Goal: Transaction & Acquisition: Purchase product/service

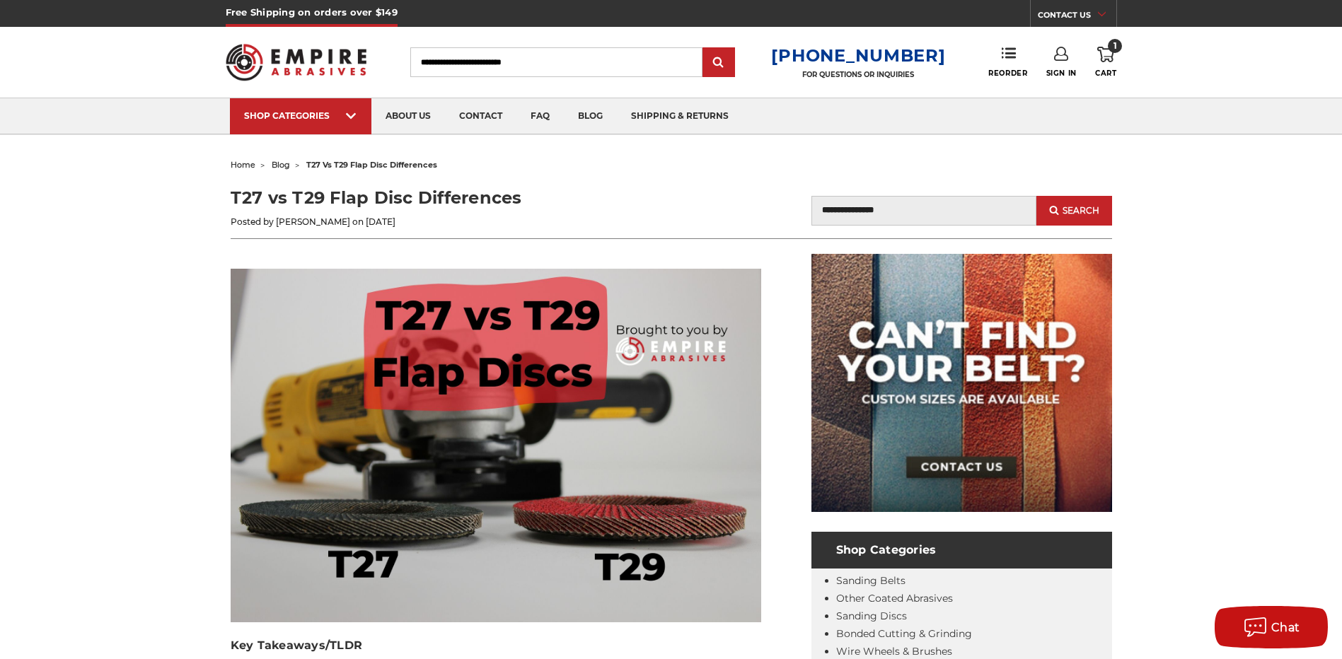
click at [1114, 64] on link "1 Cart" at bounding box center [1105, 62] width 21 height 31
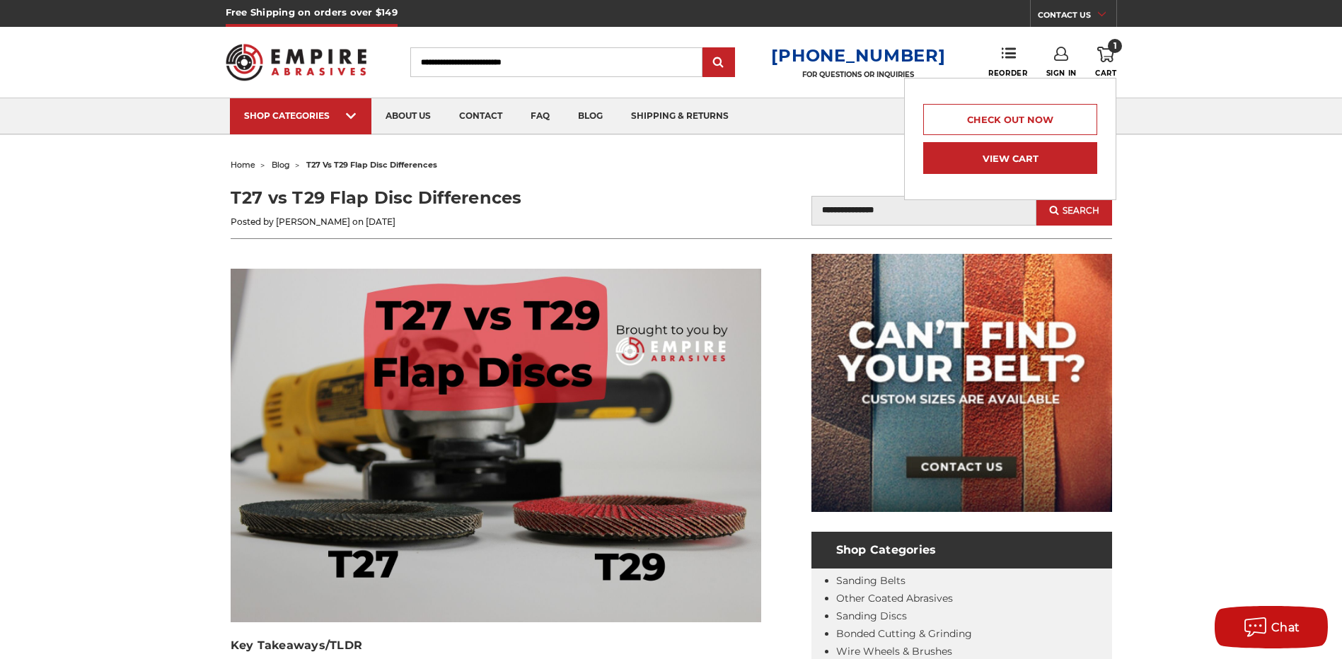
click at [959, 170] on link "View Cart" at bounding box center [1010, 158] width 174 height 32
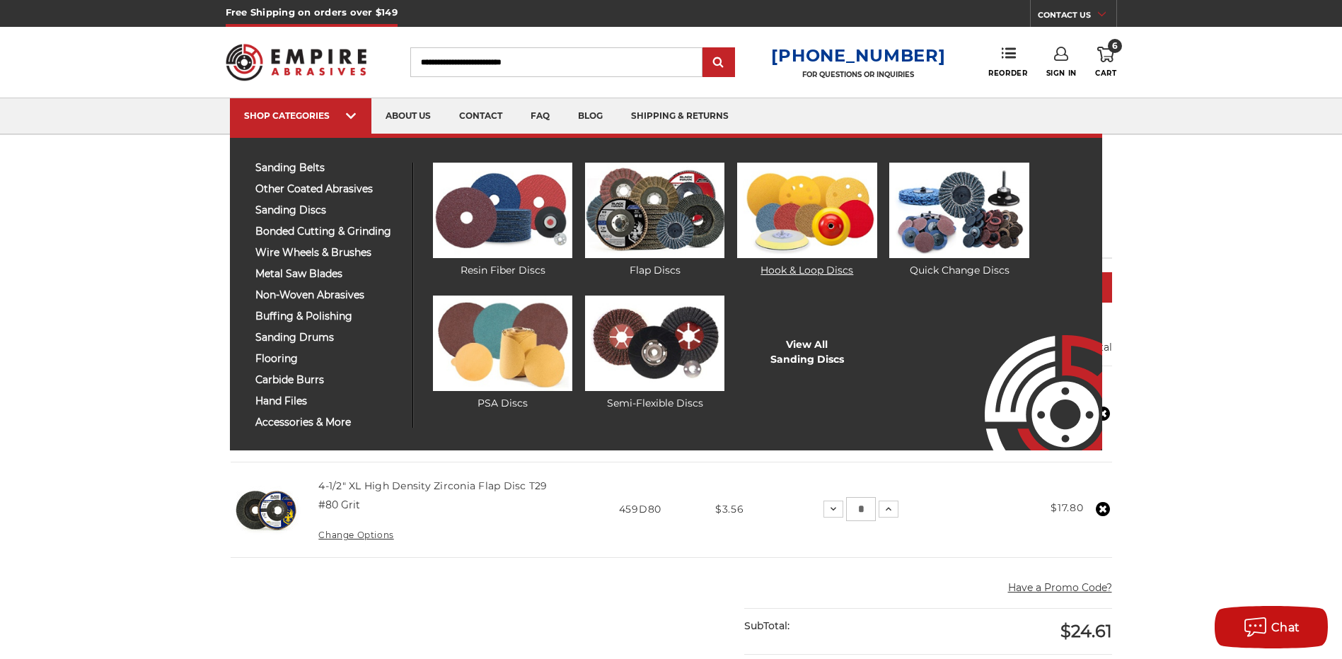
click at [783, 265] on link "Hook & Loop Discs" at bounding box center [806, 220] width 139 height 115
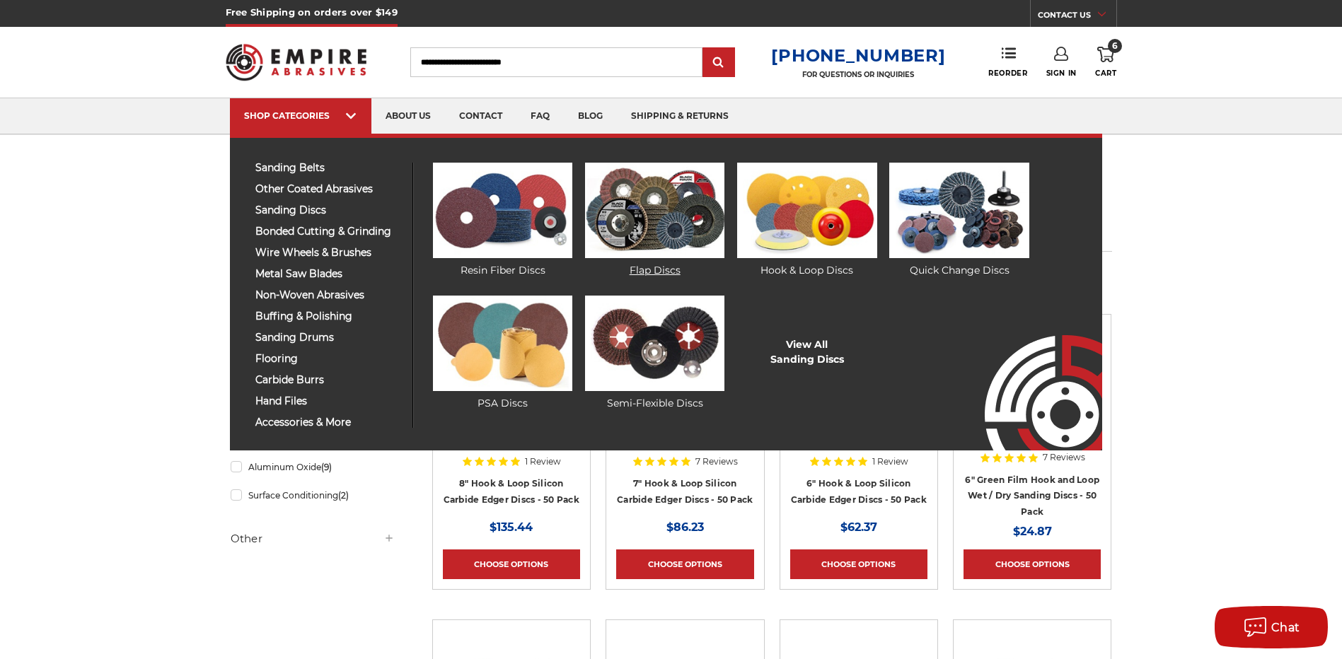
click at [642, 233] on img at bounding box center [654, 211] width 139 height 96
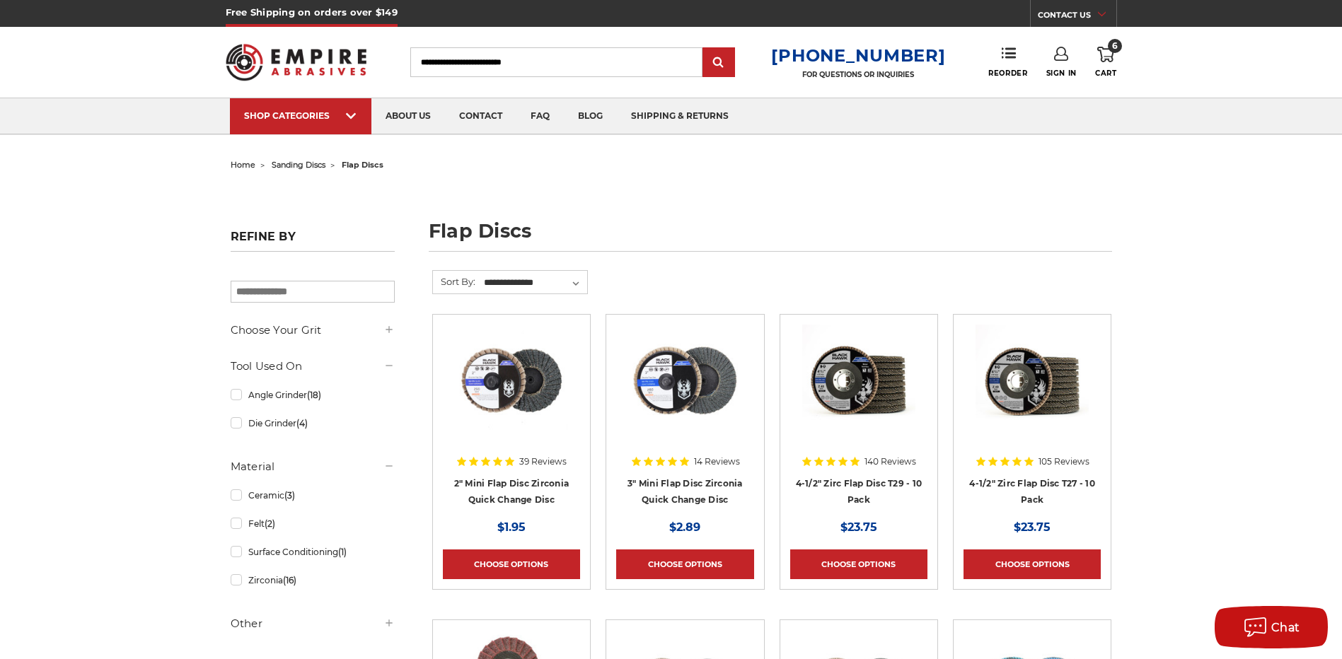
scroll to position [495, 0]
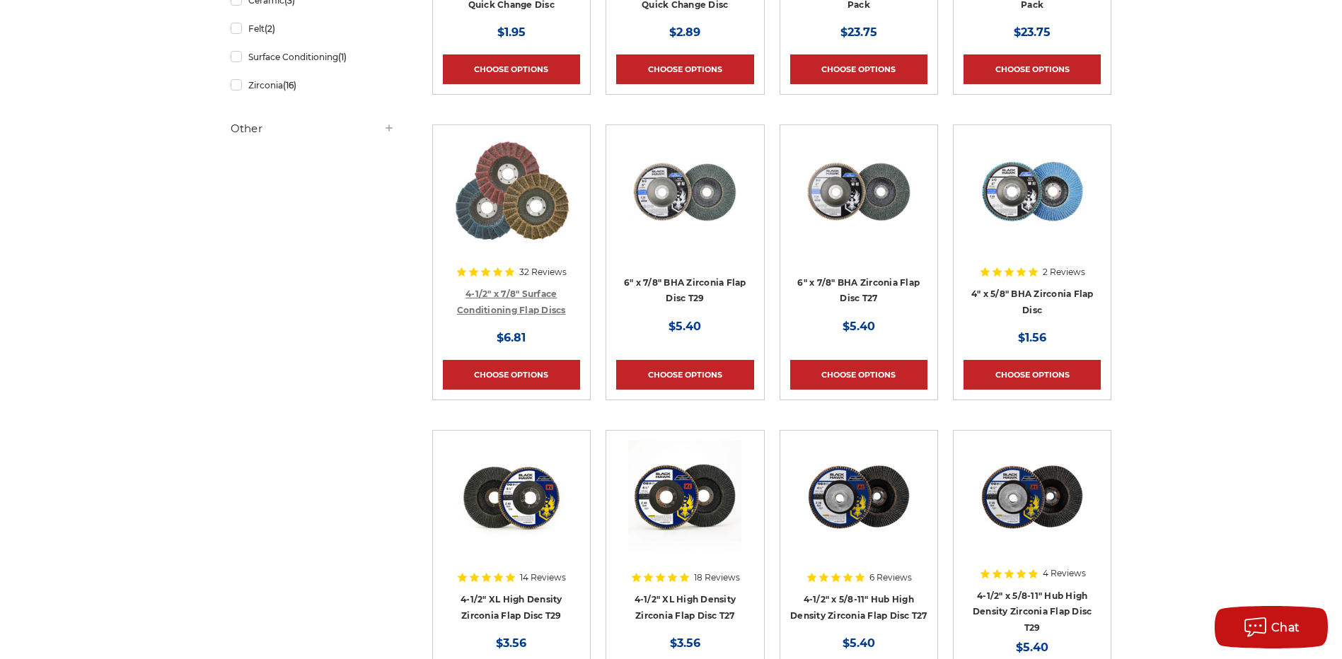
click at [514, 294] on link "4-1/2" x 7/8" Surface Conditioning Flap Discs" at bounding box center [511, 302] width 109 height 27
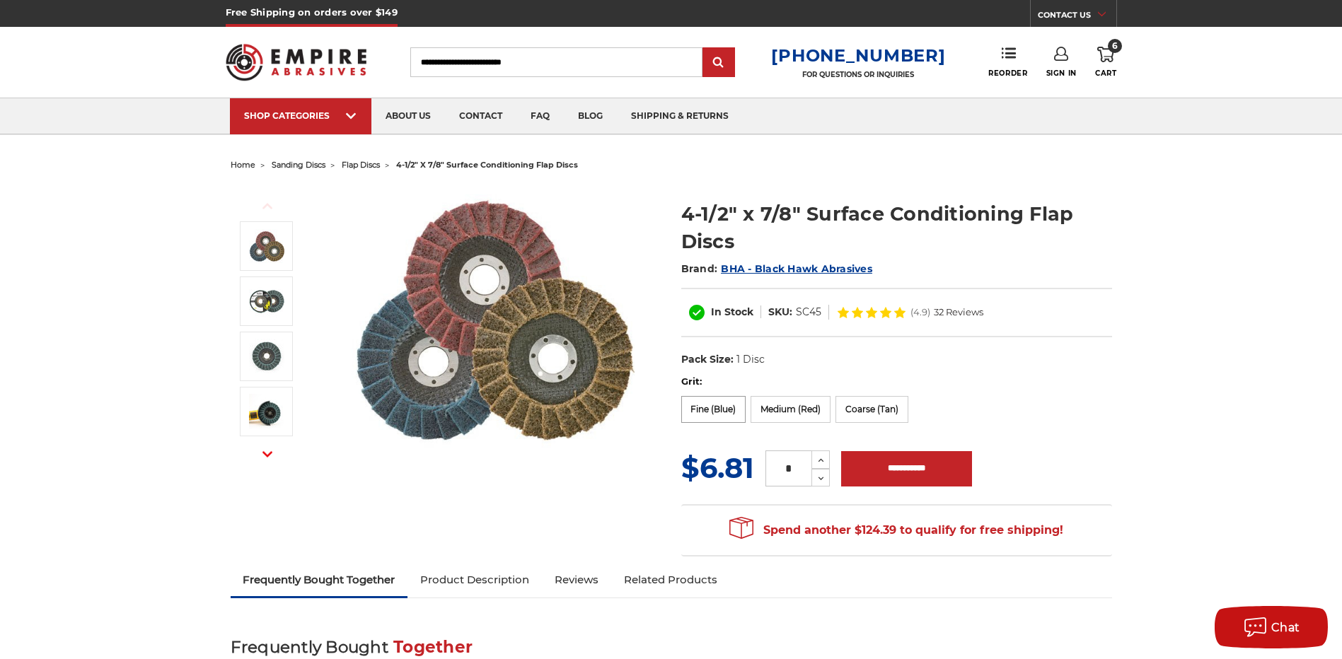
click at [705, 411] on label "Fine (Blue)" at bounding box center [713, 409] width 65 height 27
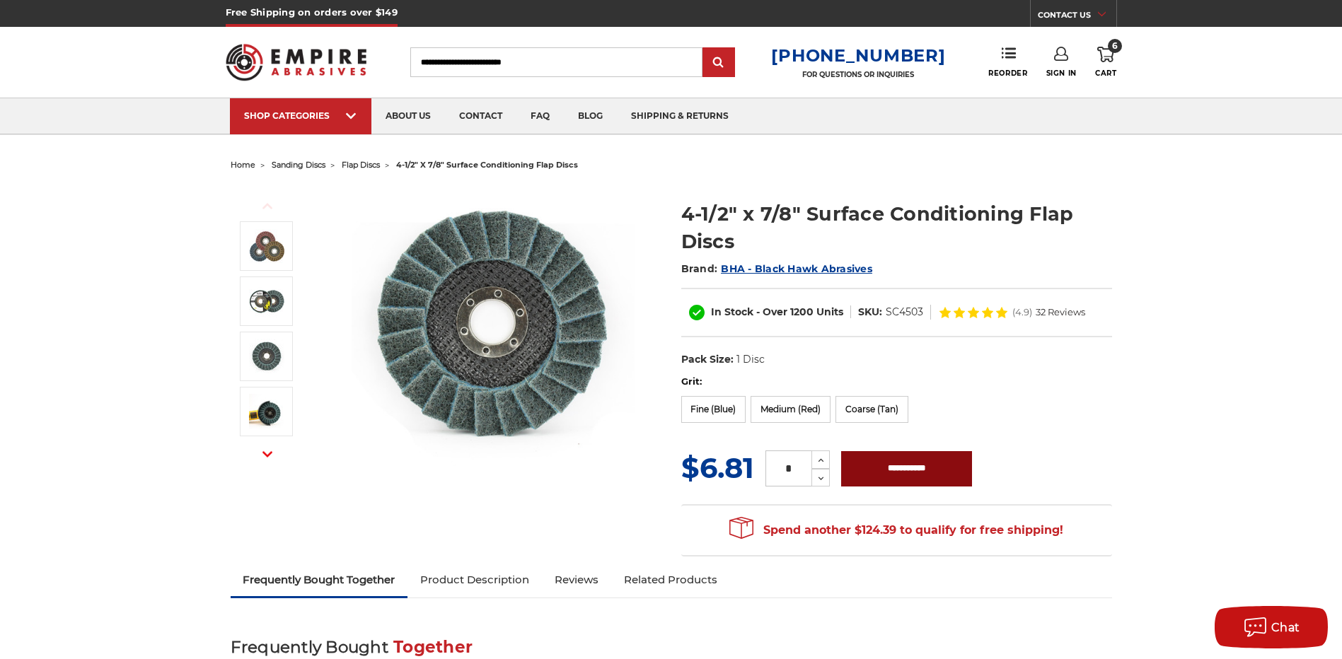
click at [872, 473] on input "**********" at bounding box center [906, 468] width 131 height 35
type input "**********"
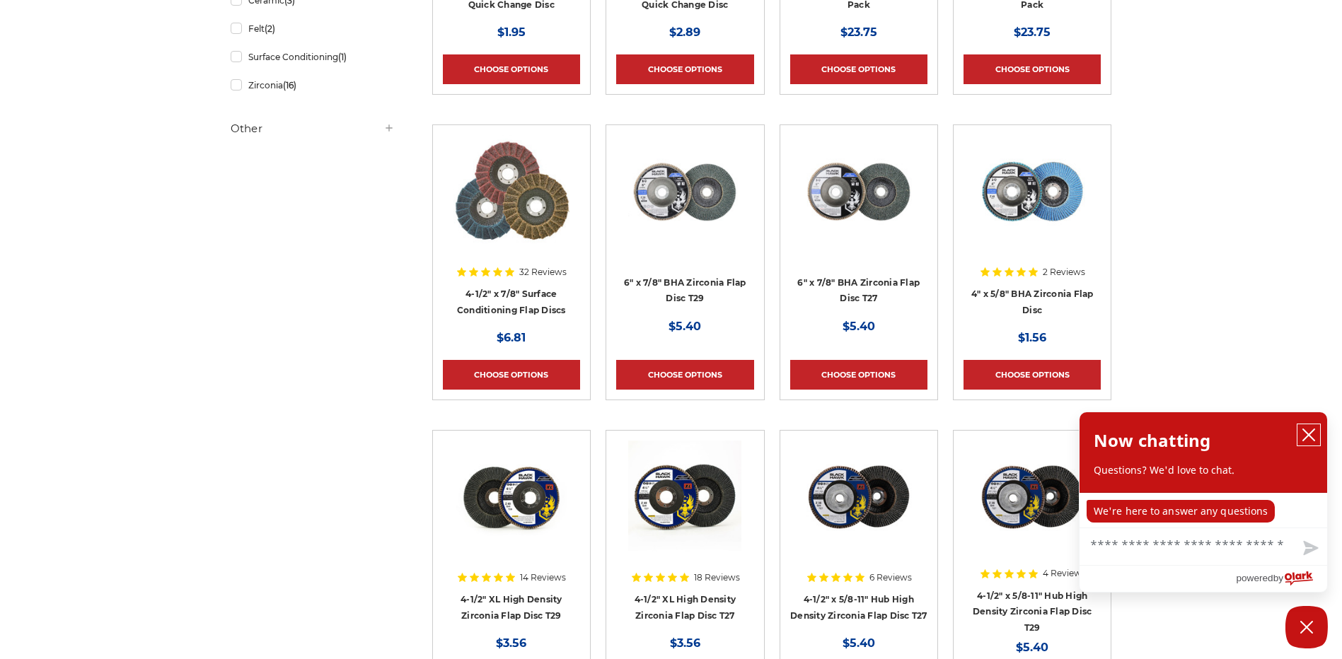
click at [1312, 435] on icon "close chatbox" at bounding box center [1309, 435] width 14 height 14
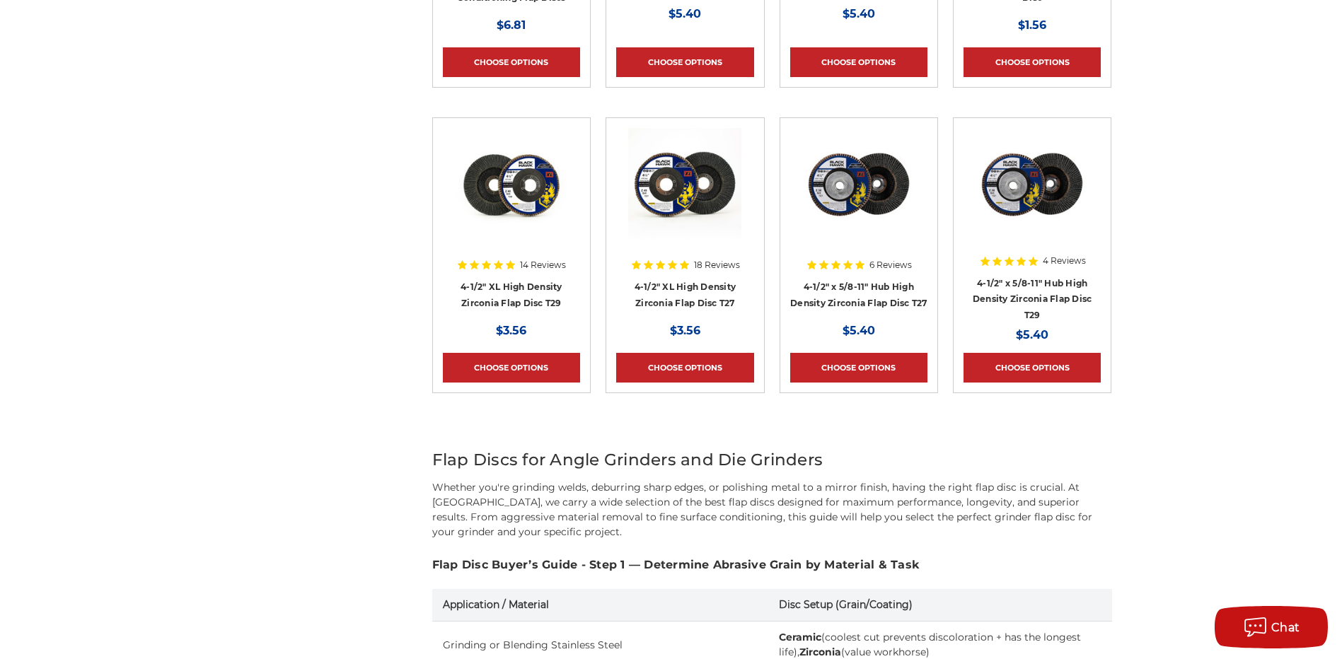
scroll to position [707, 0]
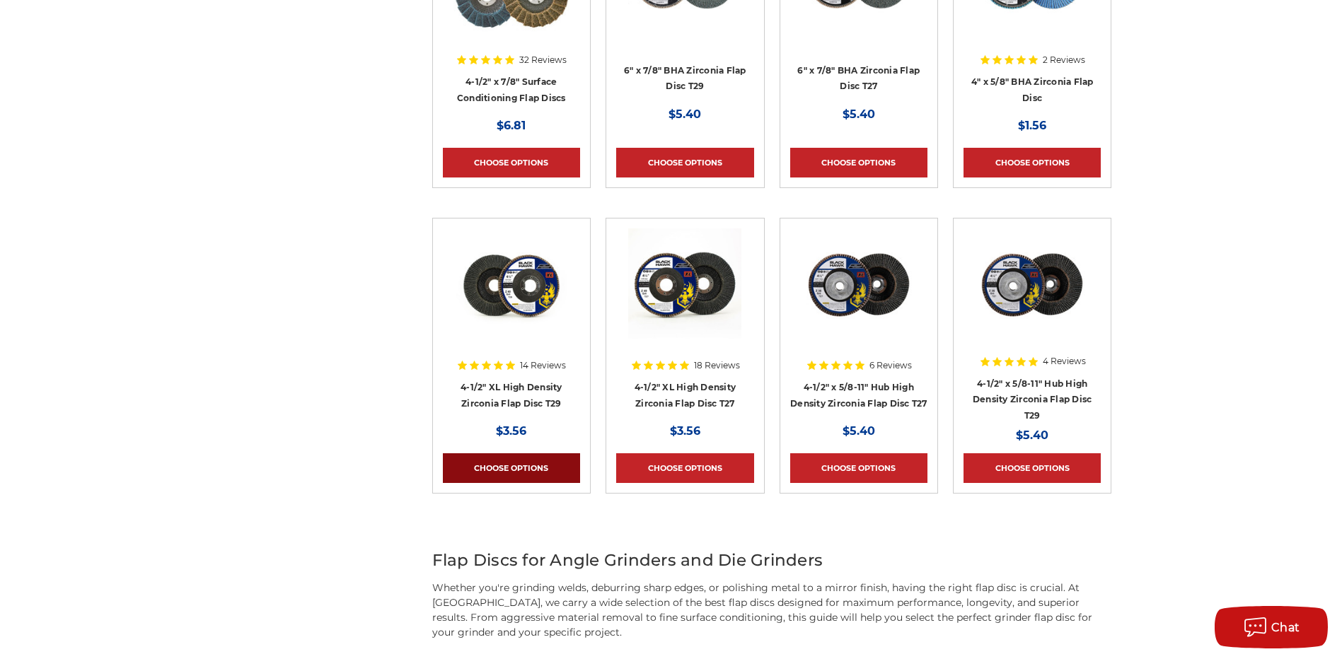
click at [530, 463] on link "Choose Options" at bounding box center [511, 468] width 137 height 30
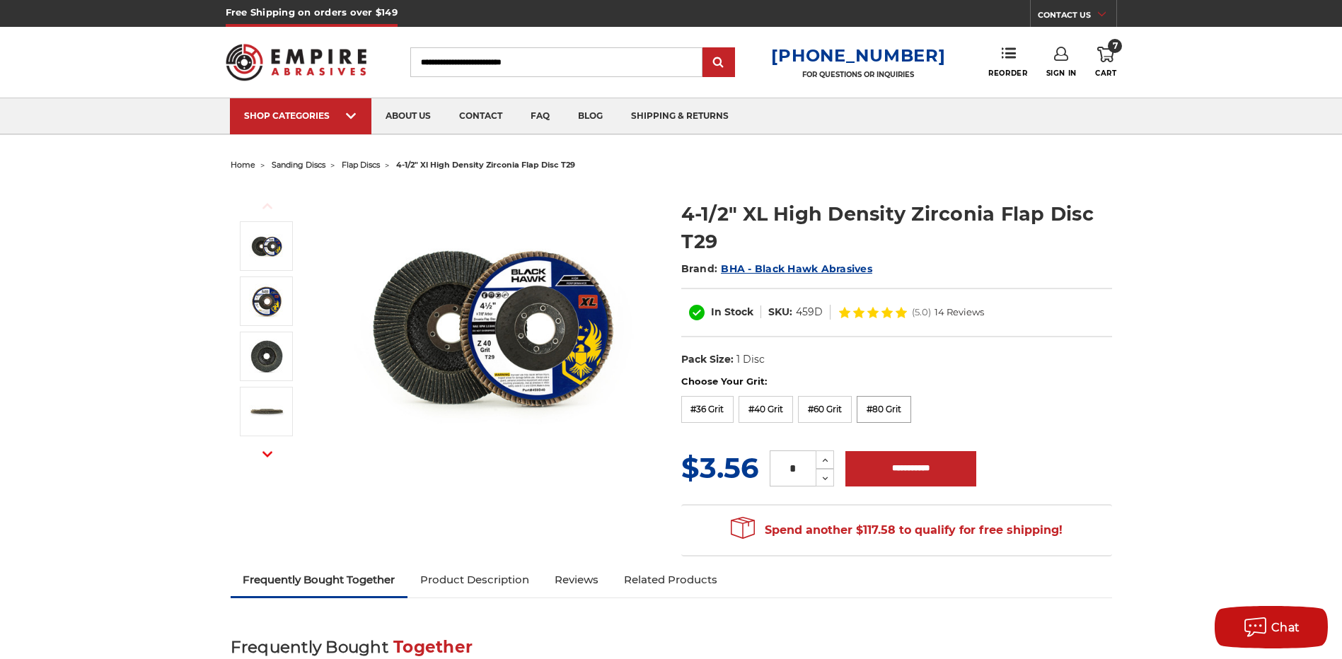
click at [878, 403] on label "#80 Grit" at bounding box center [884, 409] width 54 height 27
click at [889, 475] on input "**********" at bounding box center [910, 468] width 131 height 35
type input "**********"
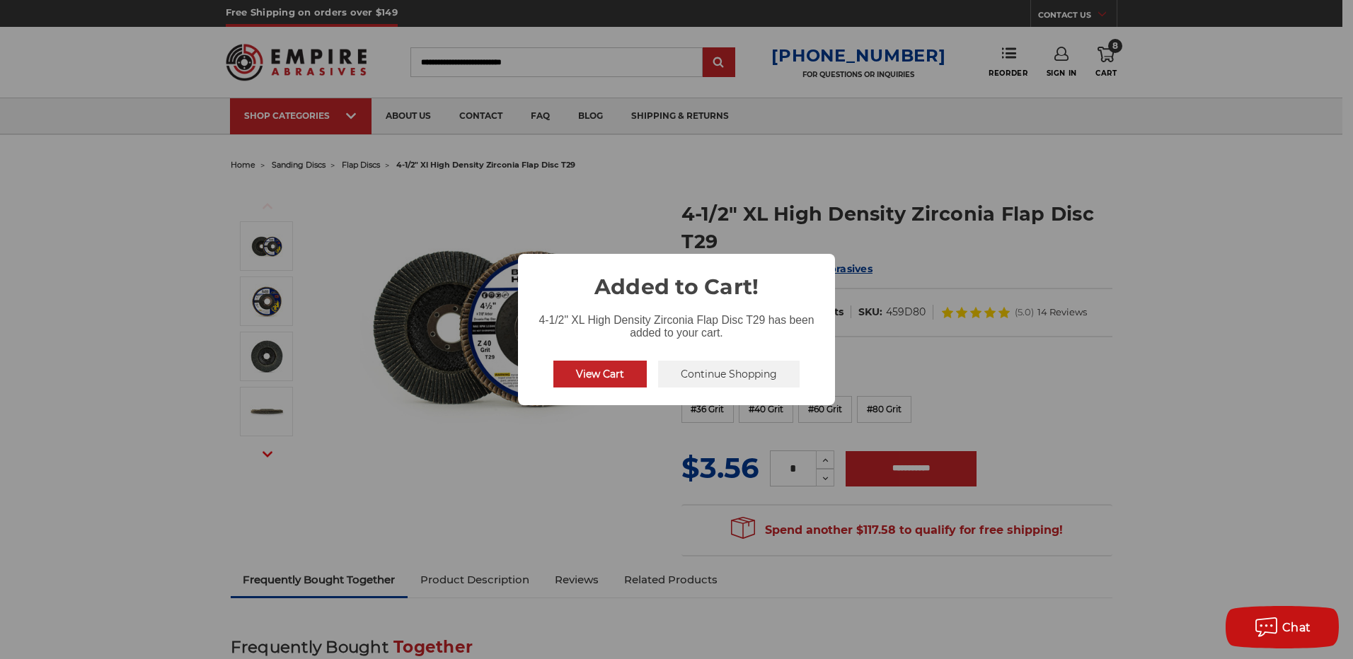
click at [669, 371] on button "Continue Shopping" at bounding box center [728, 374] width 141 height 27
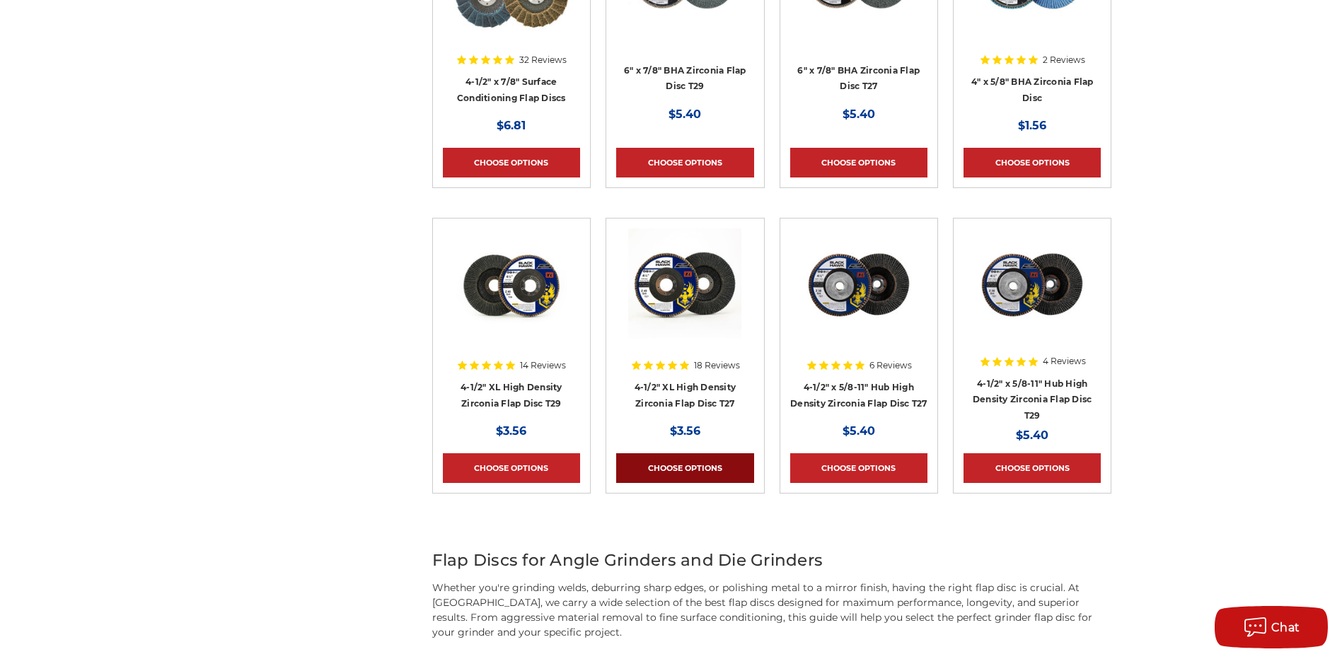
click at [655, 466] on link "Choose Options" at bounding box center [684, 468] width 137 height 30
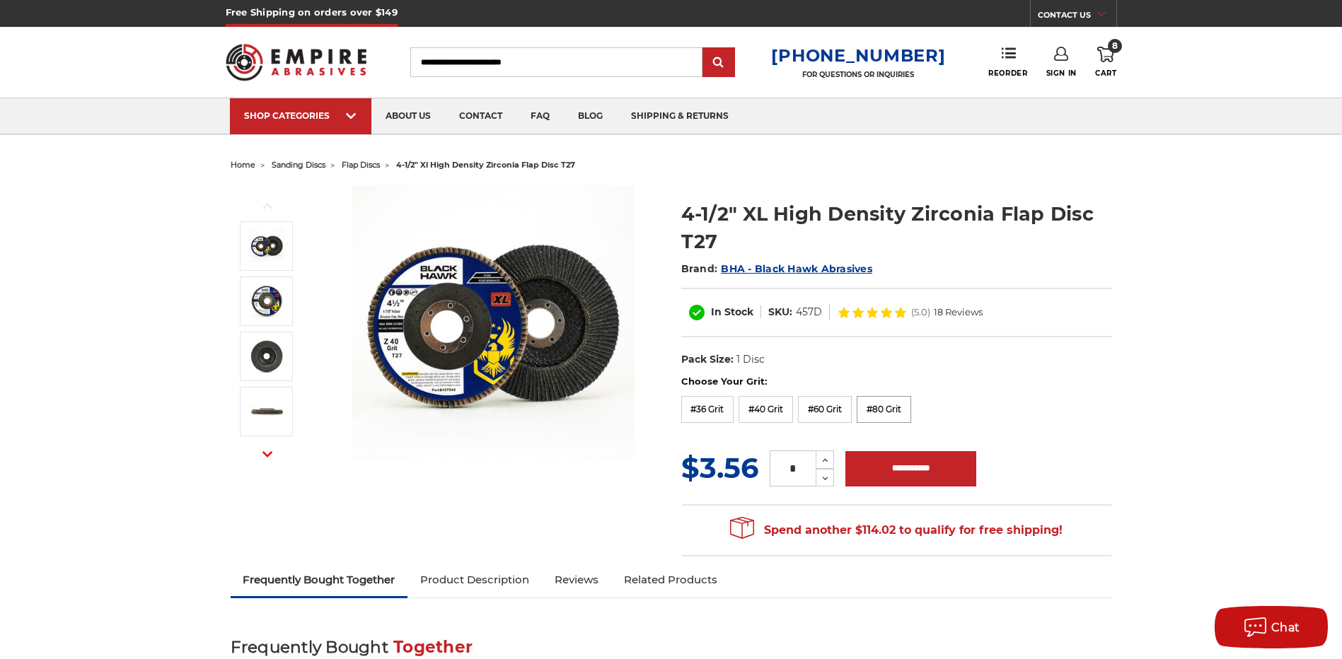
click at [886, 405] on label "#80 Grit" at bounding box center [884, 409] width 54 height 27
click at [900, 468] on input "**********" at bounding box center [910, 468] width 131 height 35
type input "**********"
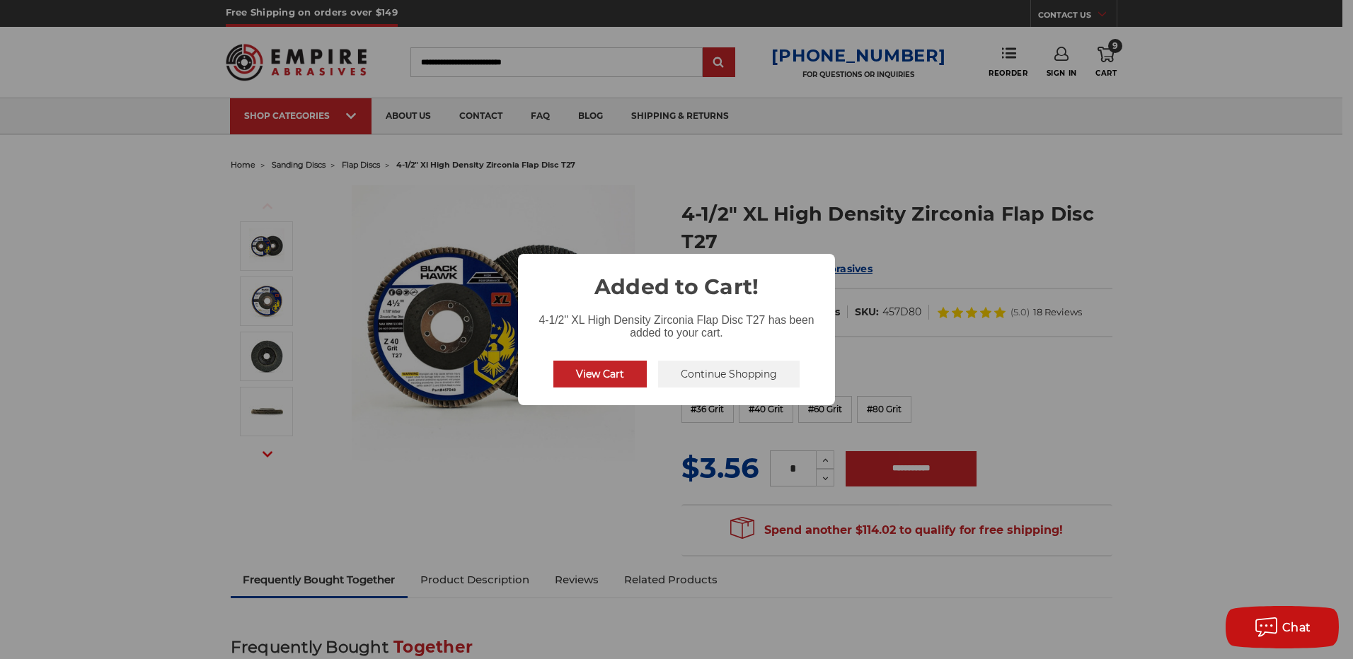
click at [676, 379] on button "Continue Shopping" at bounding box center [728, 374] width 141 height 27
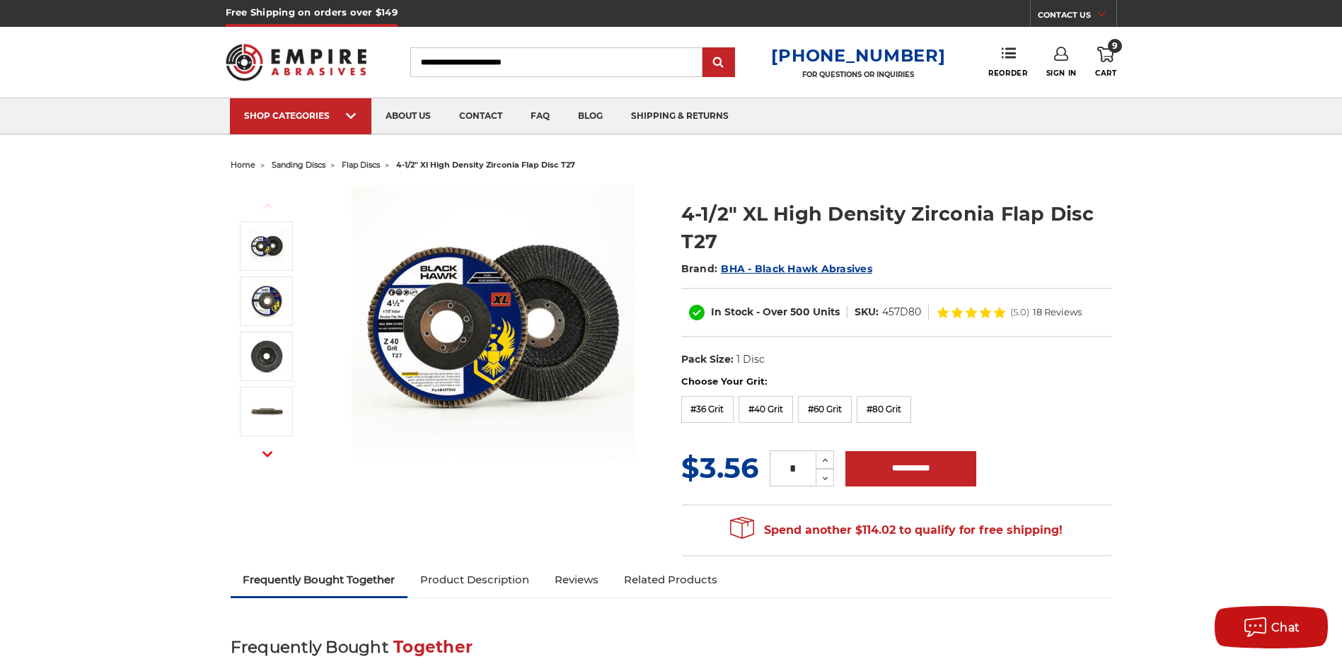
click at [1103, 57] on icon at bounding box center [1105, 55] width 17 height 16
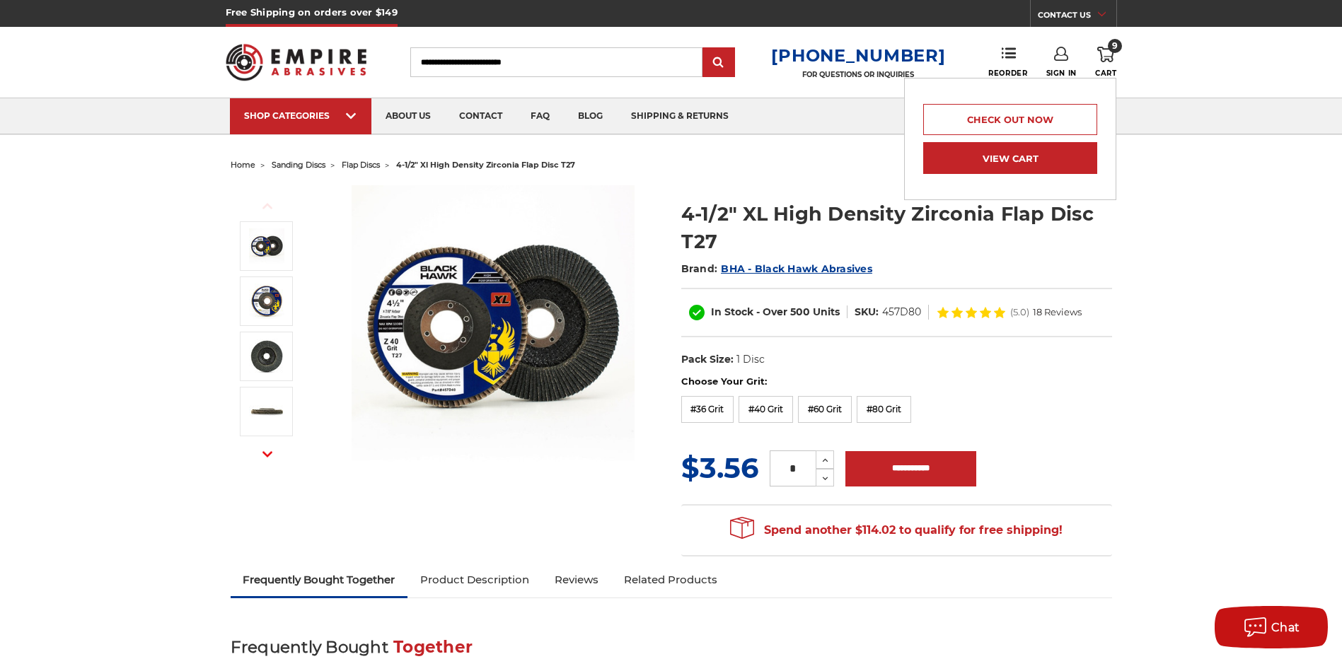
click at [1031, 154] on link "View Cart" at bounding box center [1010, 158] width 174 height 32
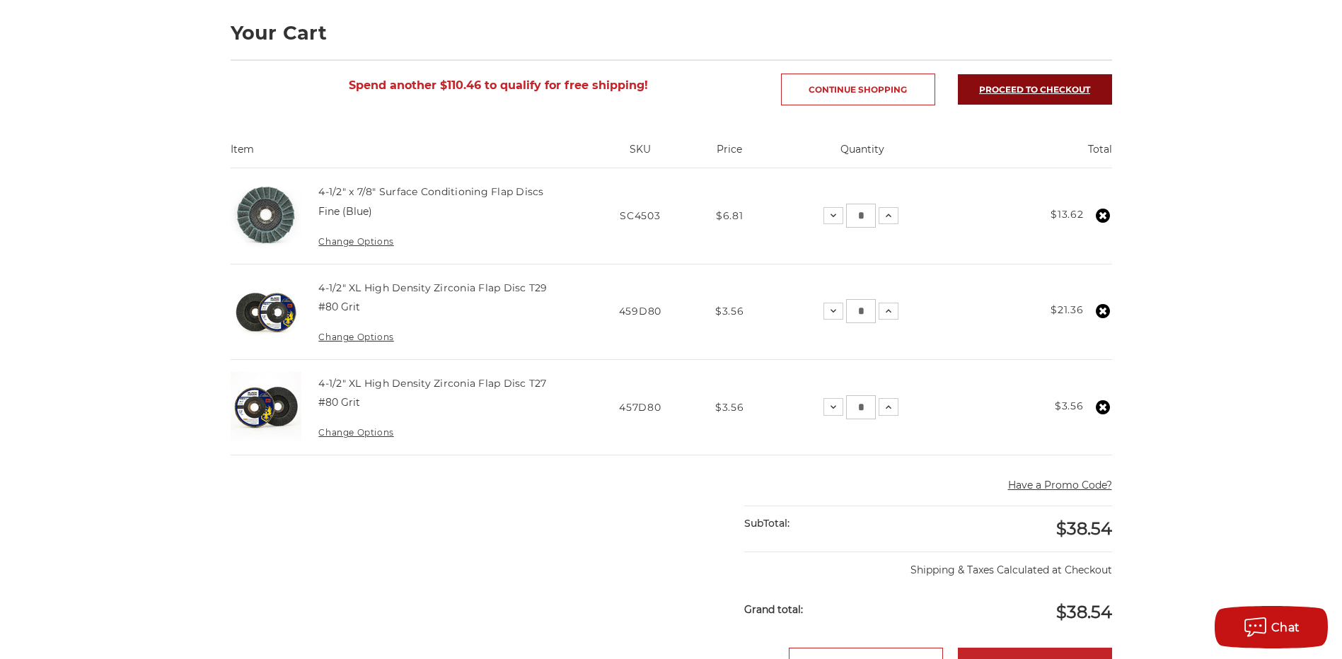
scroll to position [283, 0]
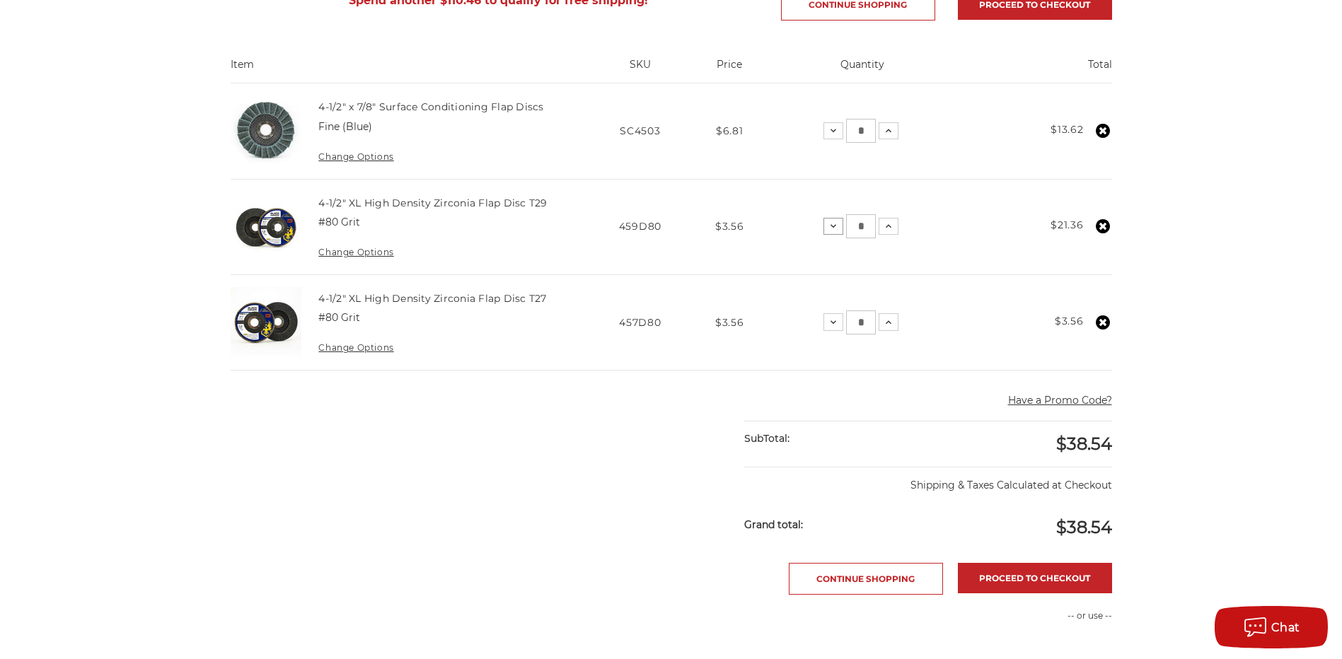
click at [828, 230] on icon at bounding box center [833, 226] width 11 height 11
click at [864, 325] on input "*" at bounding box center [861, 323] width 30 height 24
drag, startPoint x: 864, startPoint y: 325, endPoint x: 851, endPoint y: 326, distance: 13.5
click at [851, 326] on input "*" at bounding box center [861, 323] width 30 height 24
type input "*"
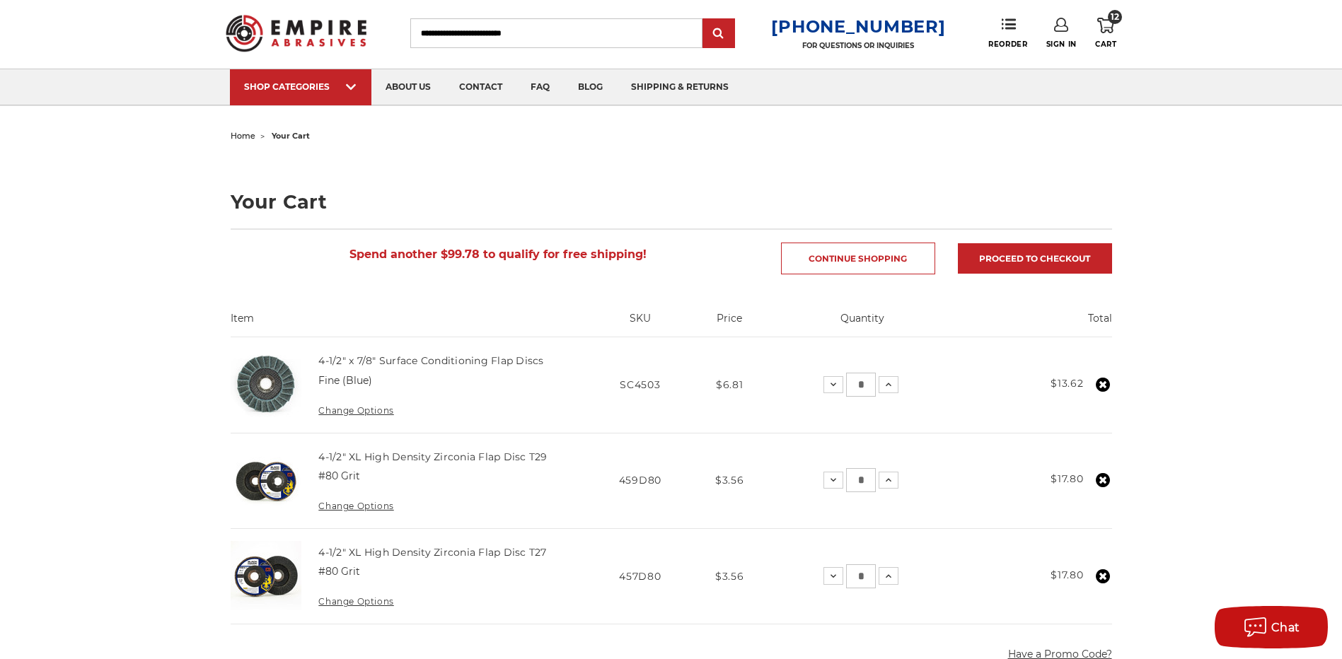
scroll to position [0, 0]
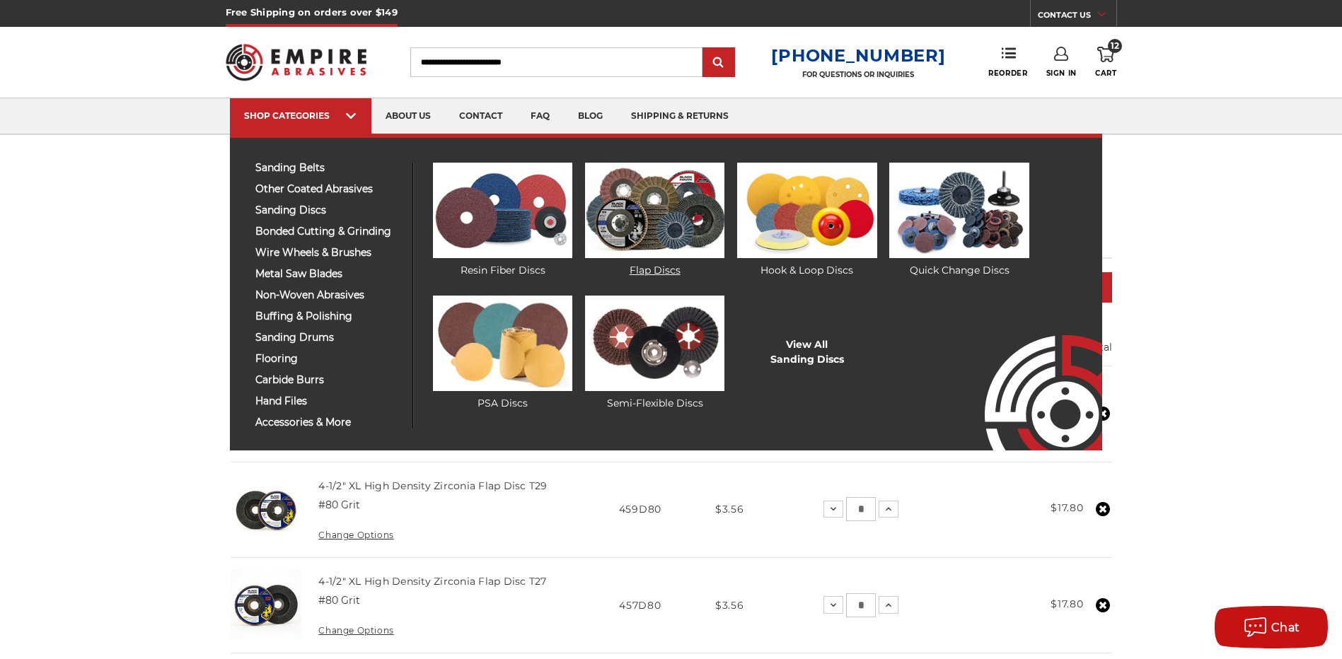
click at [654, 231] on img at bounding box center [654, 211] width 139 height 96
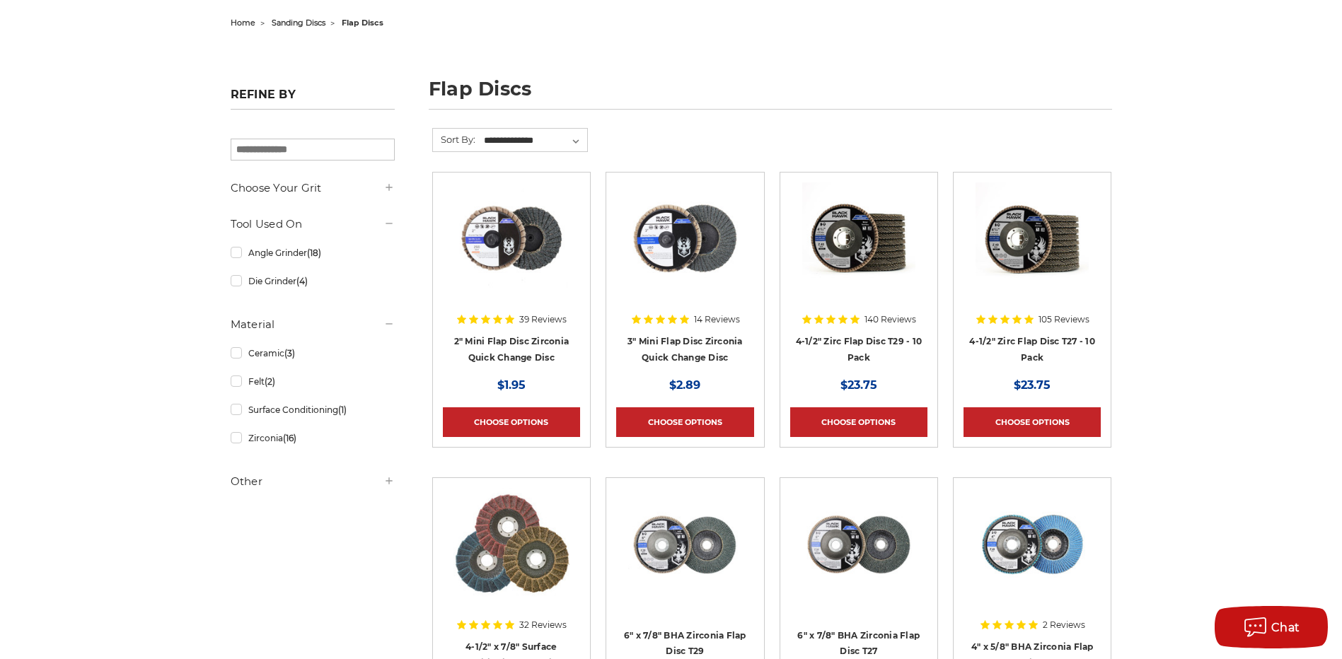
scroll to position [141, 0]
